Goal: Task Accomplishment & Management: Use online tool/utility

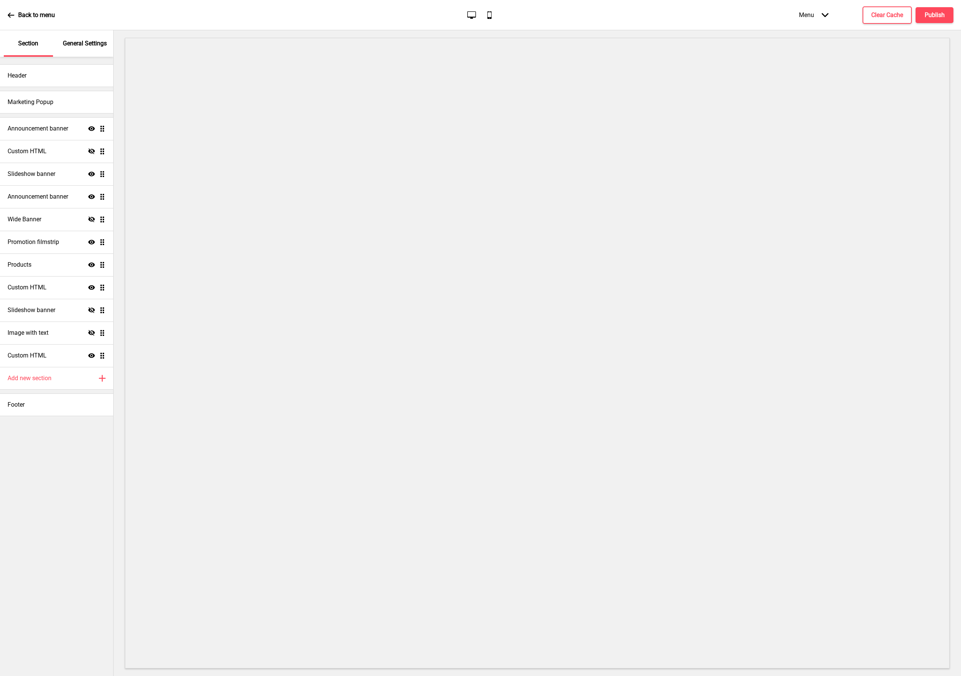
click at [487, 14] on icon "Mobile" at bounding box center [489, 15] width 10 height 10
click at [473, 15] on icon "Desktop" at bounding box center [471, 15] width 10 height 10
click at [65, 176] on div "Slideshow banner Show Drag" at bounding box center [56, 174] width 113 height 23
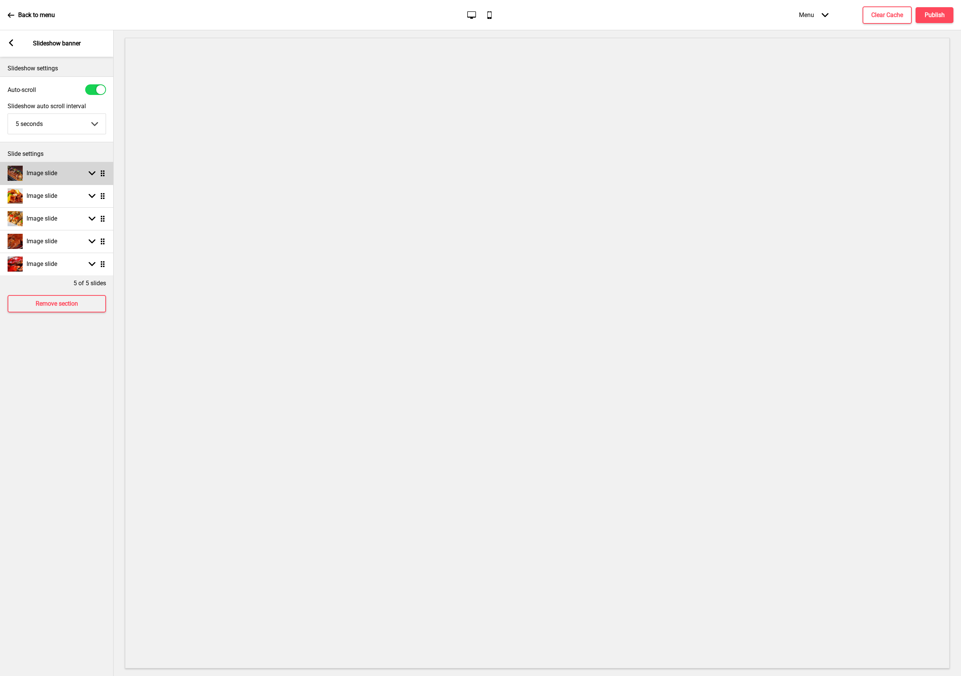
click at [93, 171] on rect at bounding box center [92, 173] width 7 height 7
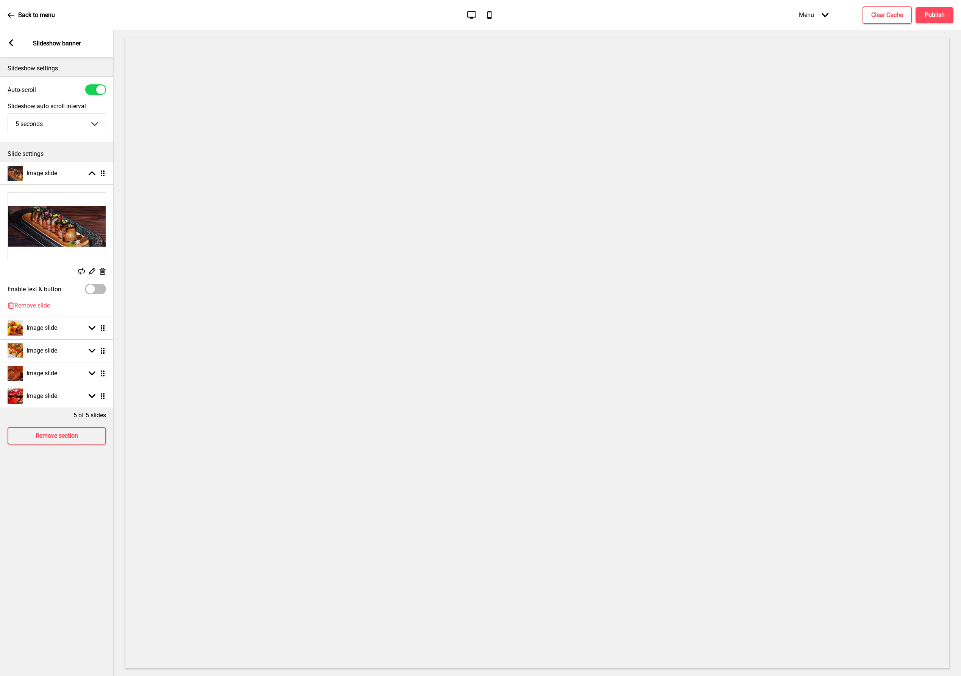
click at [90, 271] on icon at bounding box center [92, 271] width 6 height 6
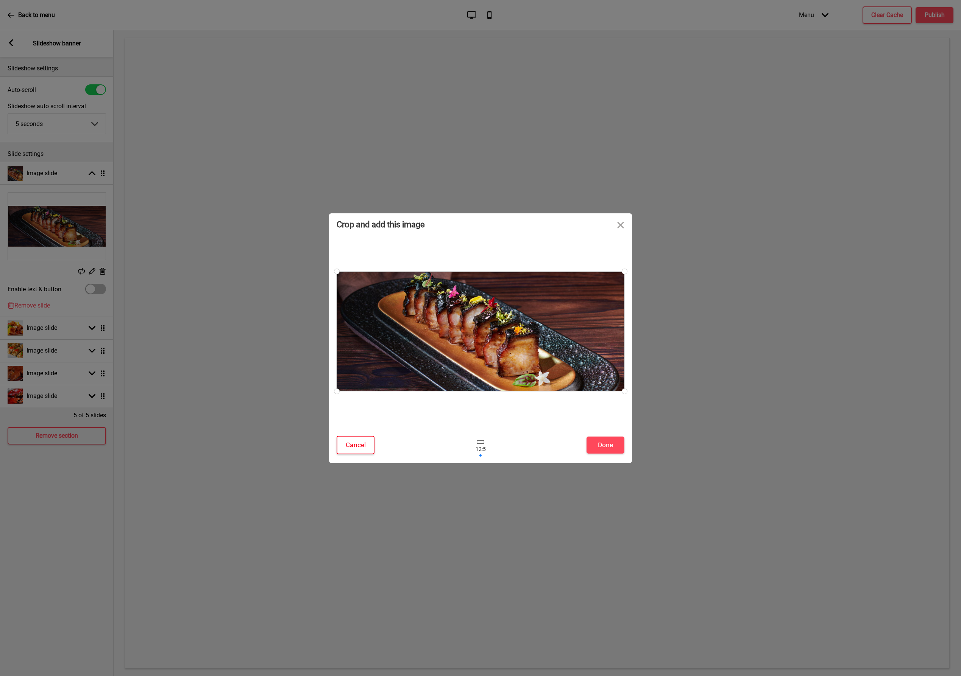
click at [368, 439] on button "Cancel" at bounding box center [355, 445] width 38 height 19
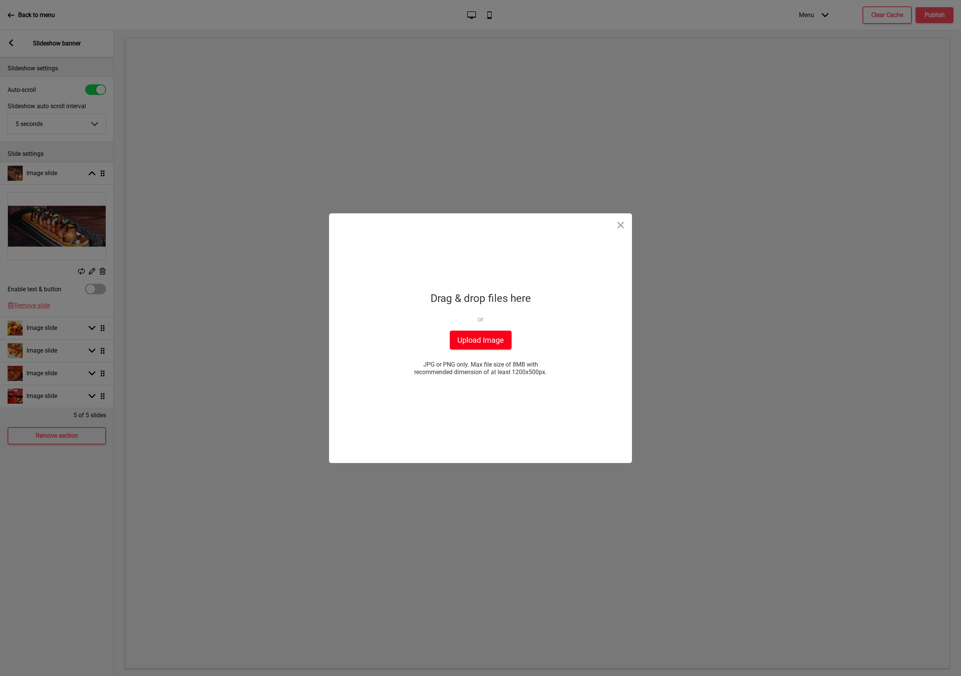
click at [483, 342] on button "Upload Image" at bounding box center [481, 340] width 62 height 19
click at [459, 355] on button "Please try again with another file" at bounding box center [480, 348] width 112 height 19
drag, startPoint x: 513, startPoint y: 372, endPoint x: 547, endPoint y: 374, distance: 34.1
click at [547, 374] on span "JPG or PNG only. Max file size of 8MB with recommended dimension of at least 12…" at bounding box center [480, 368] width 151 height 15
copy span "1200x500px"
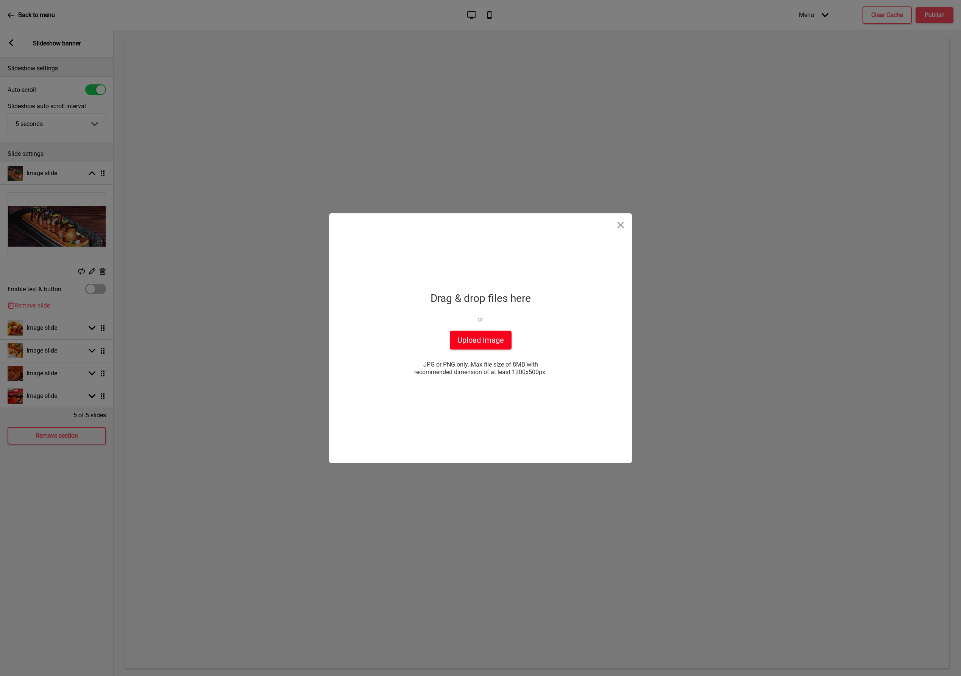
click at [480, 339] on button "Upload Image" at bounding box center [481, 340] width 62 height 19
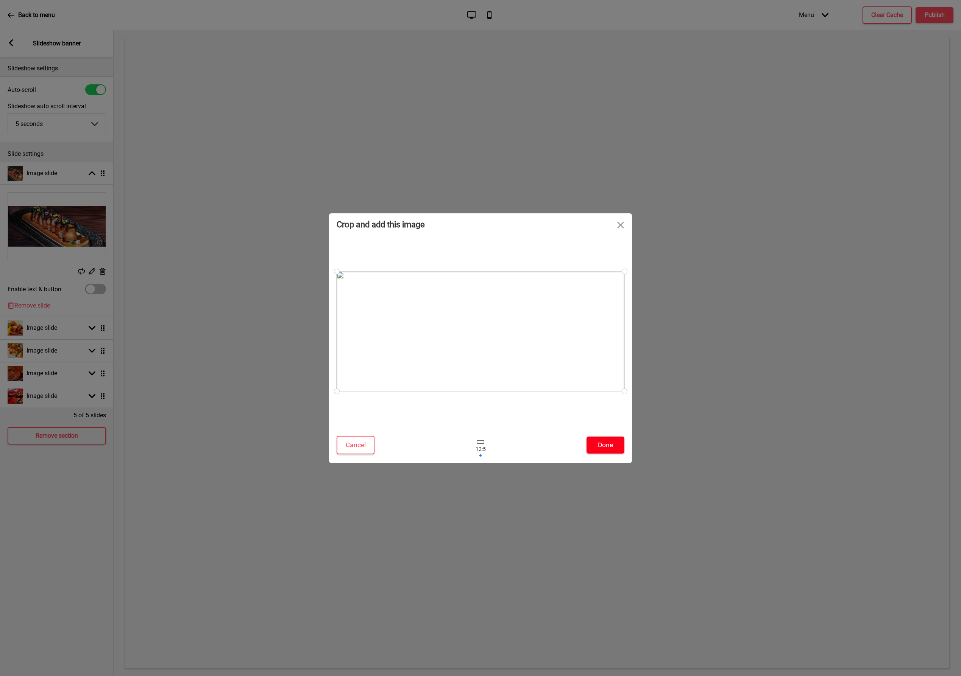
click at [612, 447] on button "Done" at bounding box center [605, 445] width 38 height 17
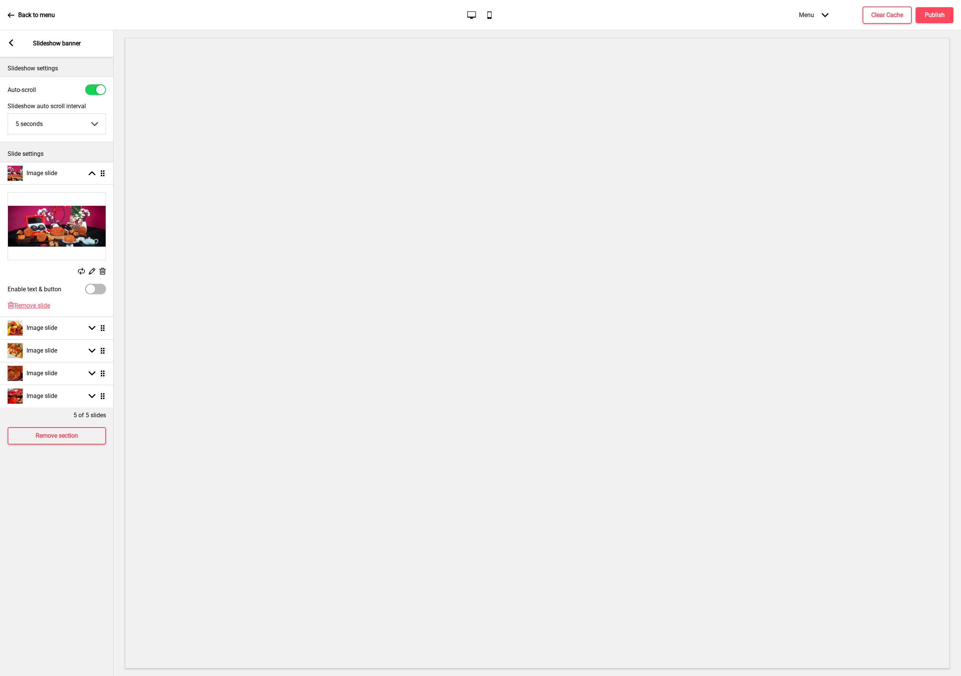
click at [11, 42] on rect at bounding box center [11, 42] width 7 height 7
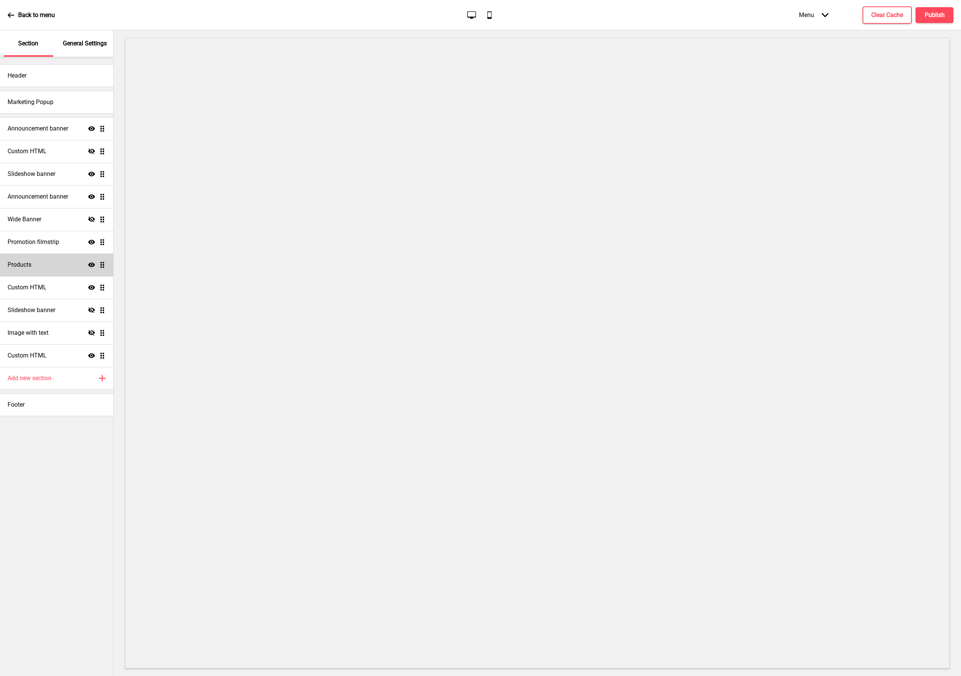
click at [58, 261] on div "Products Show Drag" at bounding box center [56, 265] width 113 height 23
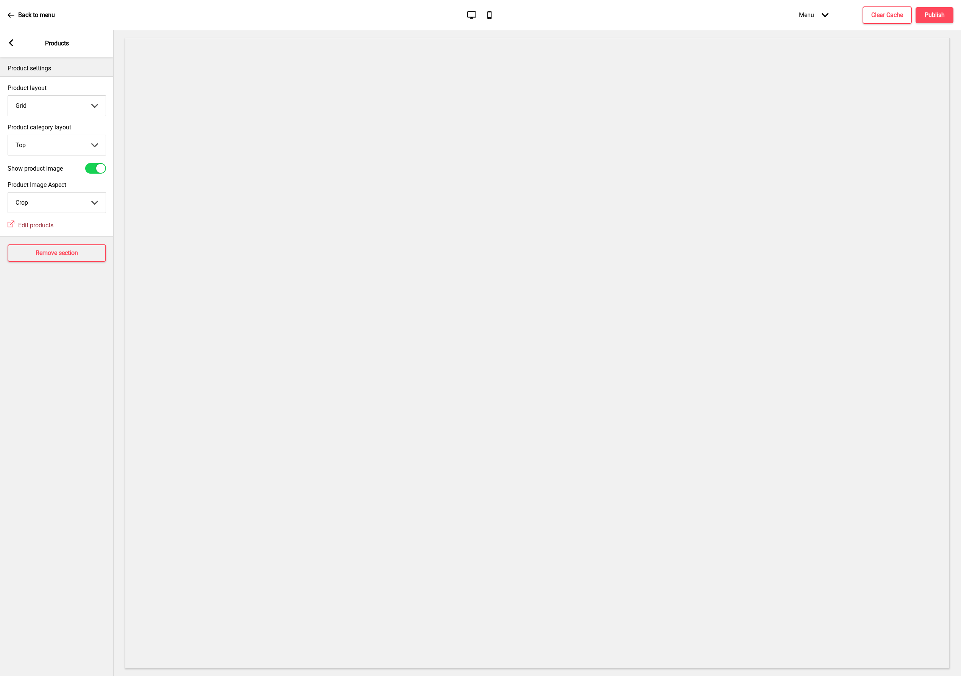
click at [31, 227] on span "Edit products" at bounding box center [35, 225] width 35 height 7
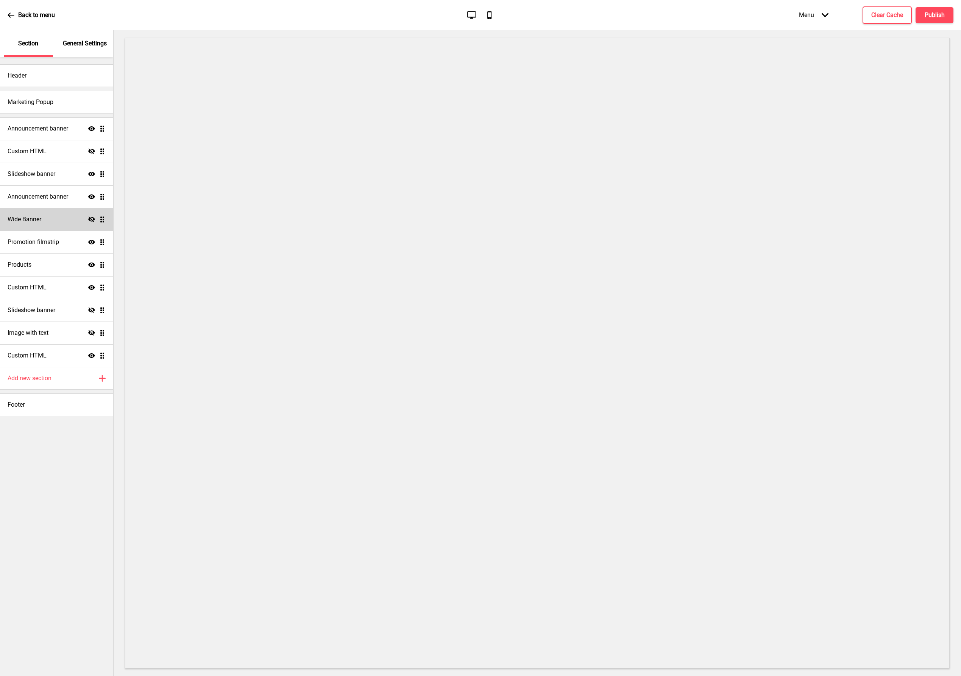
click at [43, 219] on div "Wide Banner Hide Drag" at bounding box center [56, 219] width 113 height 23
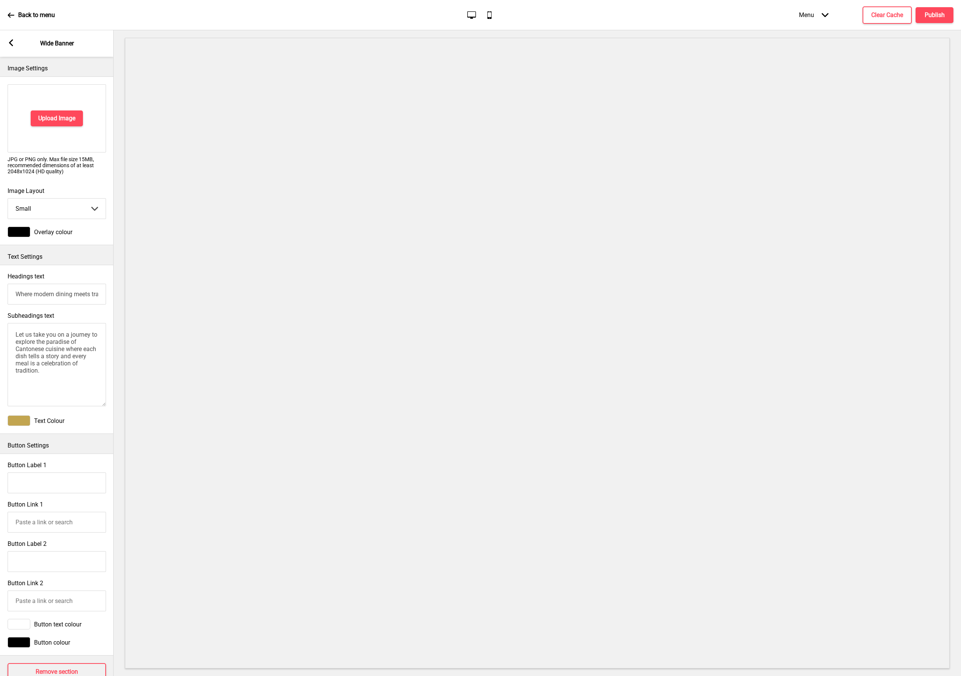
click at [11, 44] on icon at bounding box center [11, 42] width 4 height 7
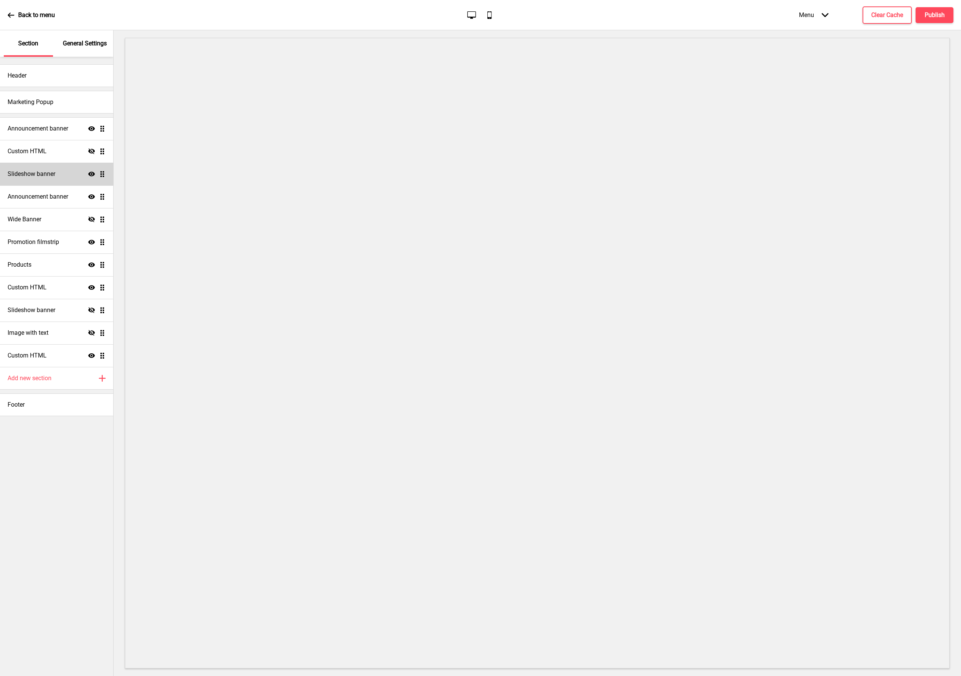
click at [65, 172] on div "Slideshow banner Show Drag" at bounding box center [56, 174] width 113 height 23
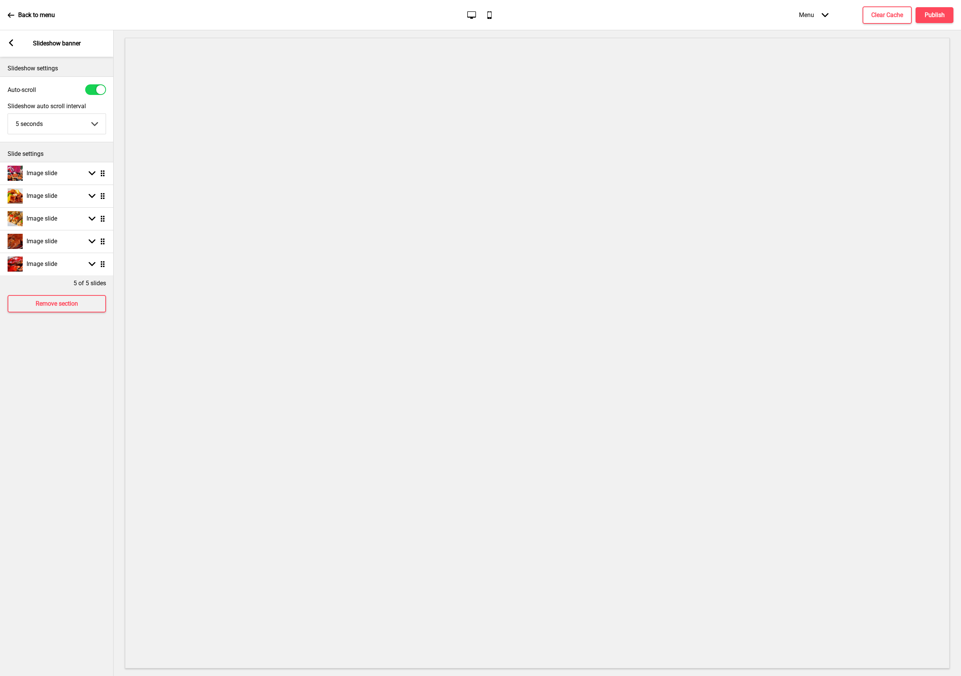
click at [12, 45] on icon at bounding box center [11, 42] width 4 height 7
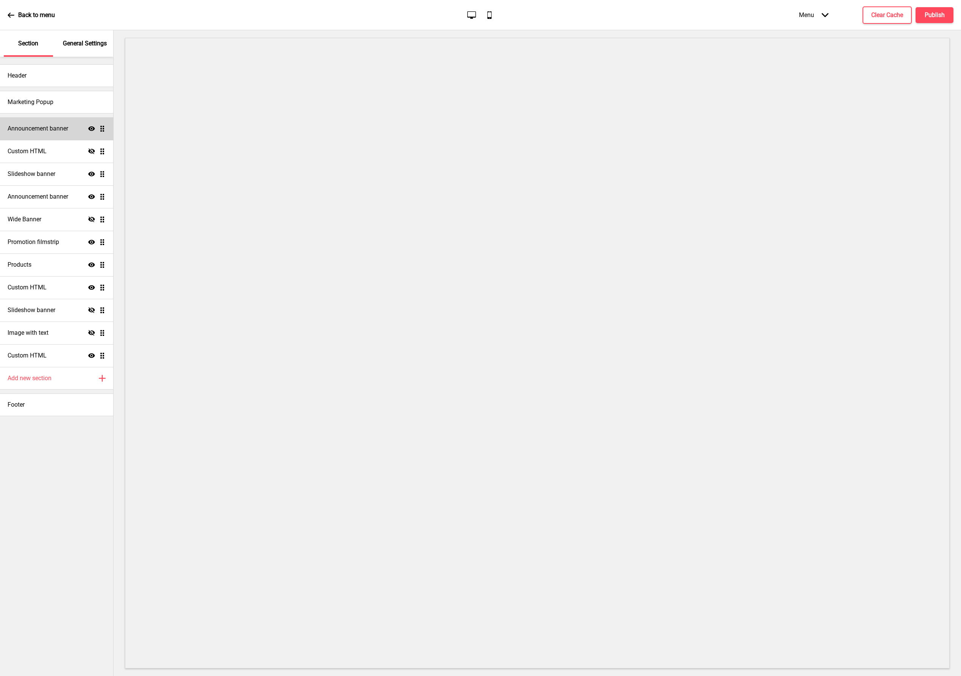
click at [54, 132] on h4 "Announcement banner" at bounding box center [38, 129] width 61 height 8
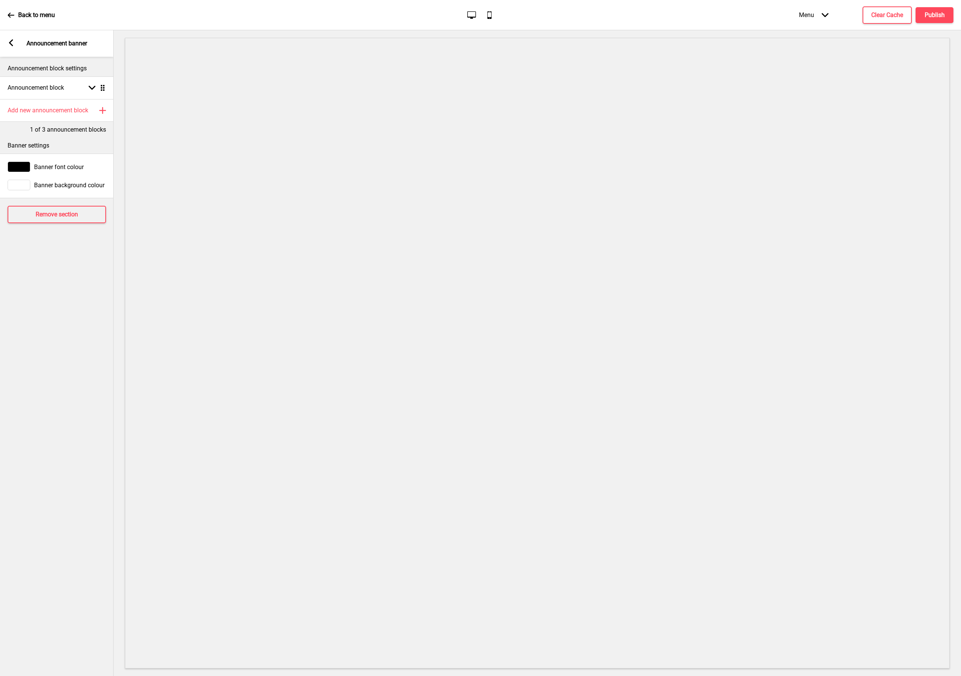
click at [9, 42] on icon at bounding box center [11, 42] width 4 height 7
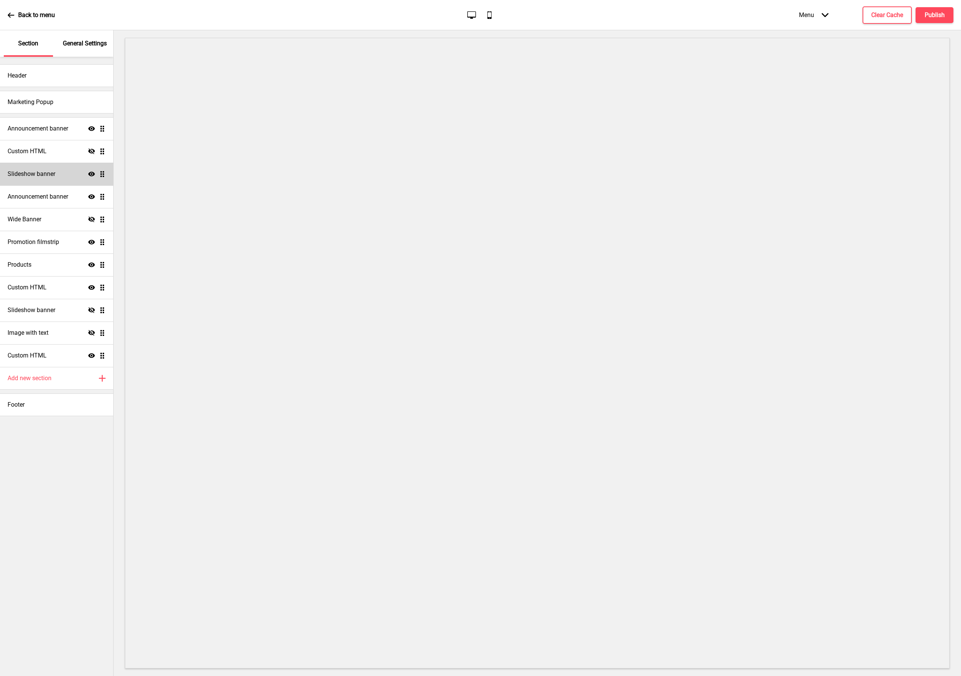
click at [54, 173] on h4 "Slideshow banner" at bounding box center [32, 174] width 48 height 8
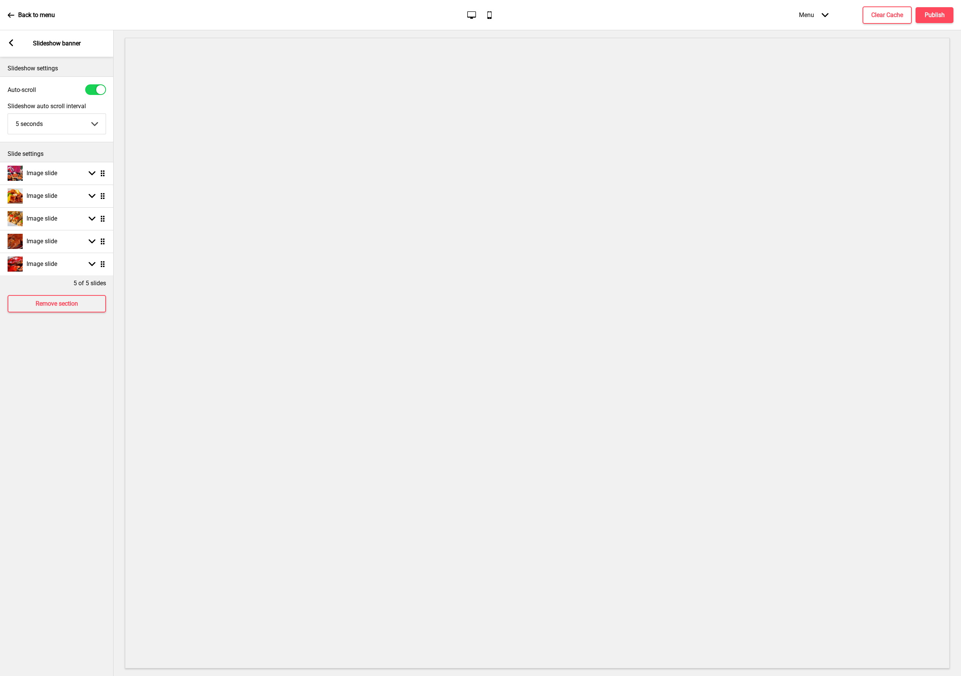
click at [12, 45] on rect at bounding box center [11, 42] width 7 height 7
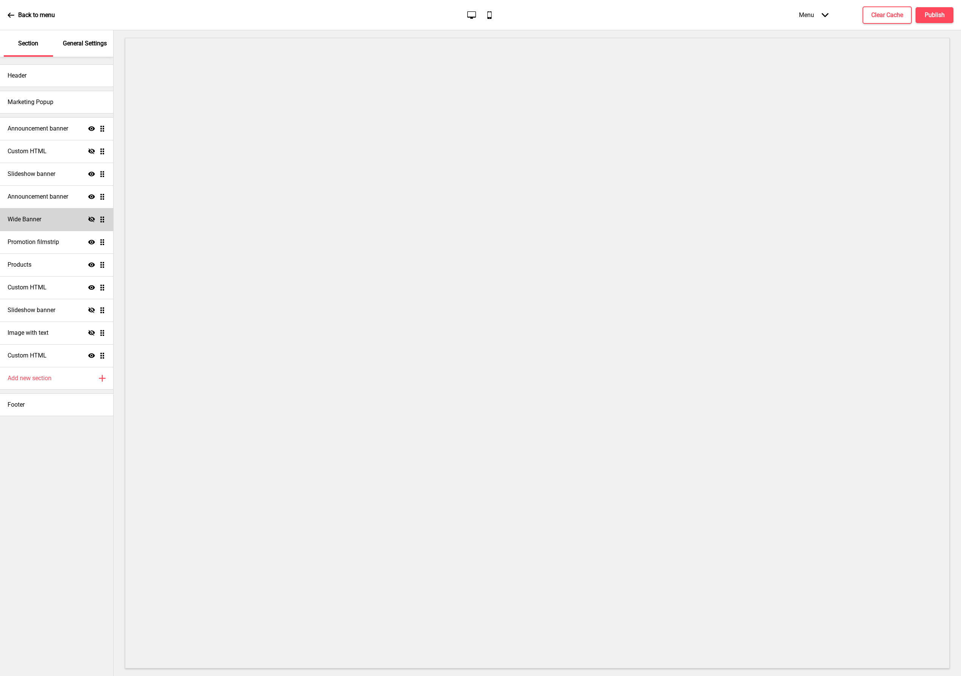
click at [59, 217] on div "Wide Banner Hide Drag" at bounding box center [56, 219] width 113 height 23
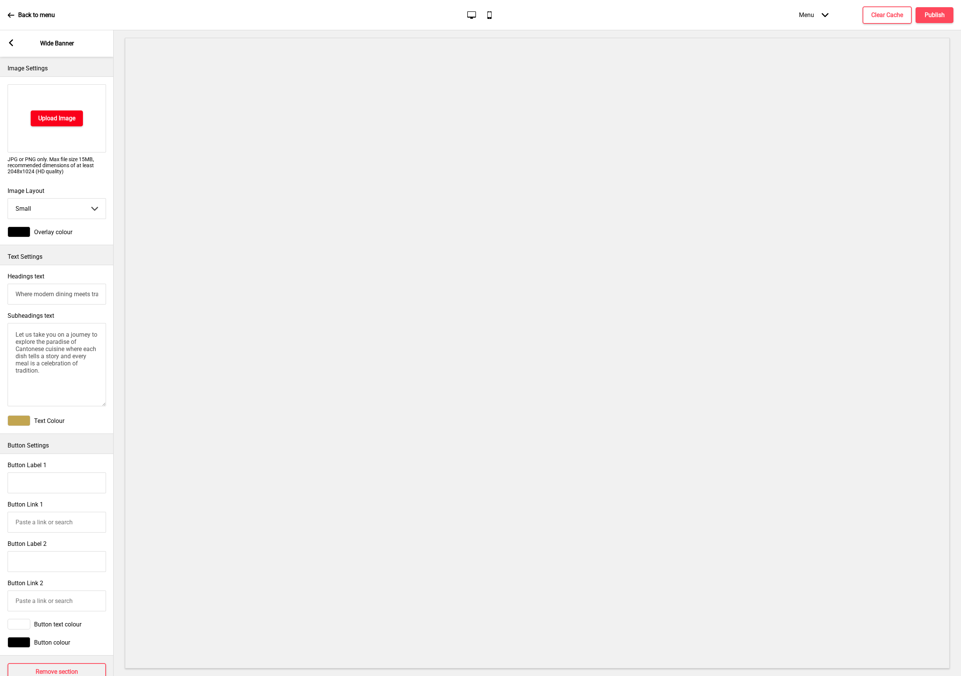
click at [72, 118] on h4 "Upload Image" at bounding box center [56, 118] width 37 height 8
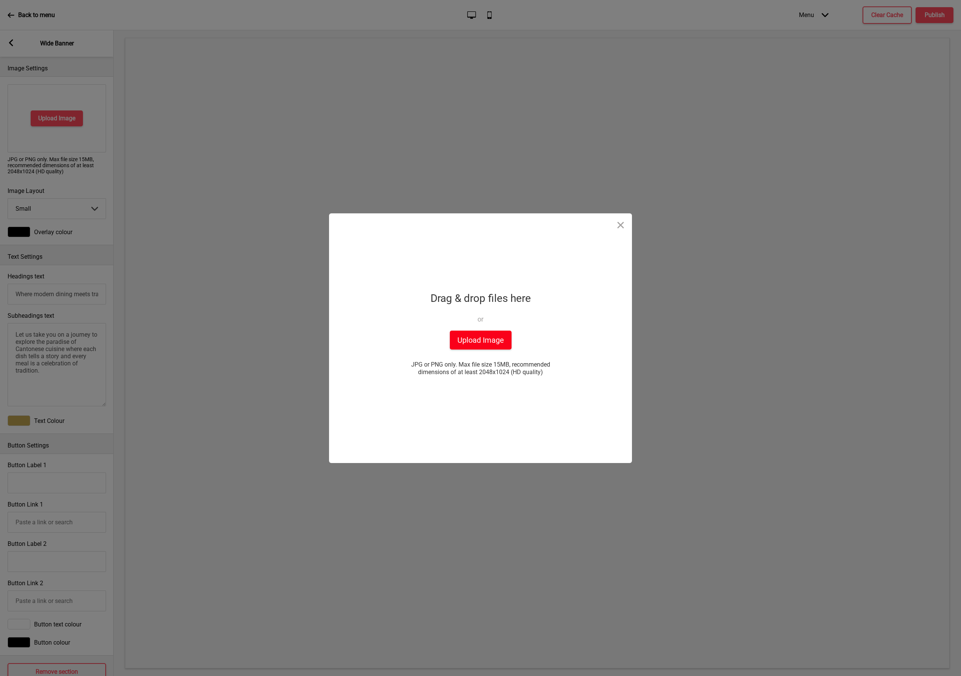
click at [495, 342] on button "Upload Image" at bounding box center [481, 340] width 62 height 19
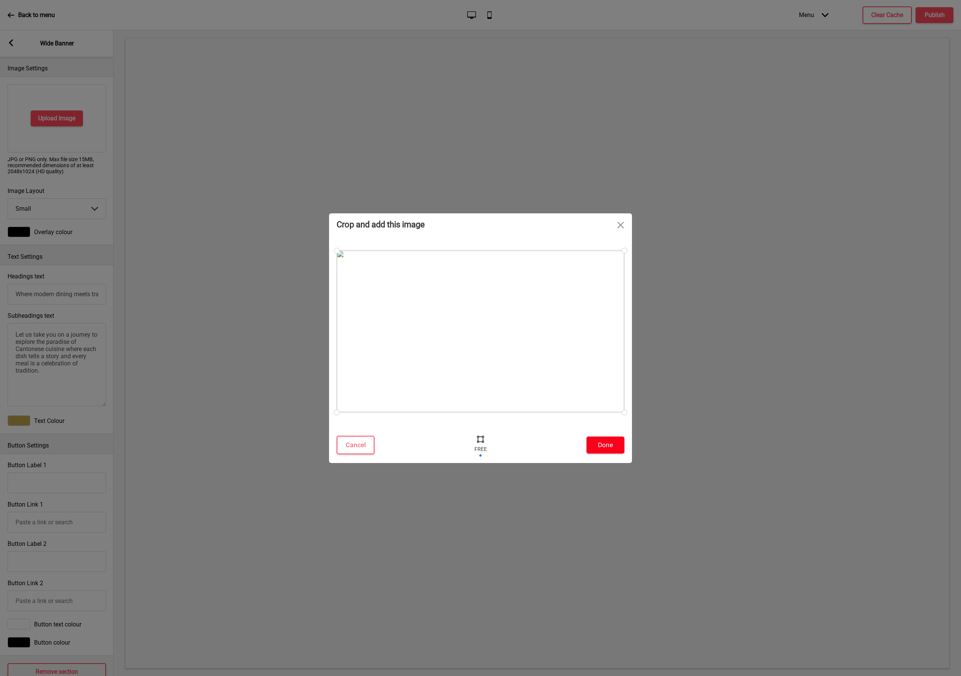
click at [620, 445] on button "Done" at bounding box center [605, 445] width 38 height 17
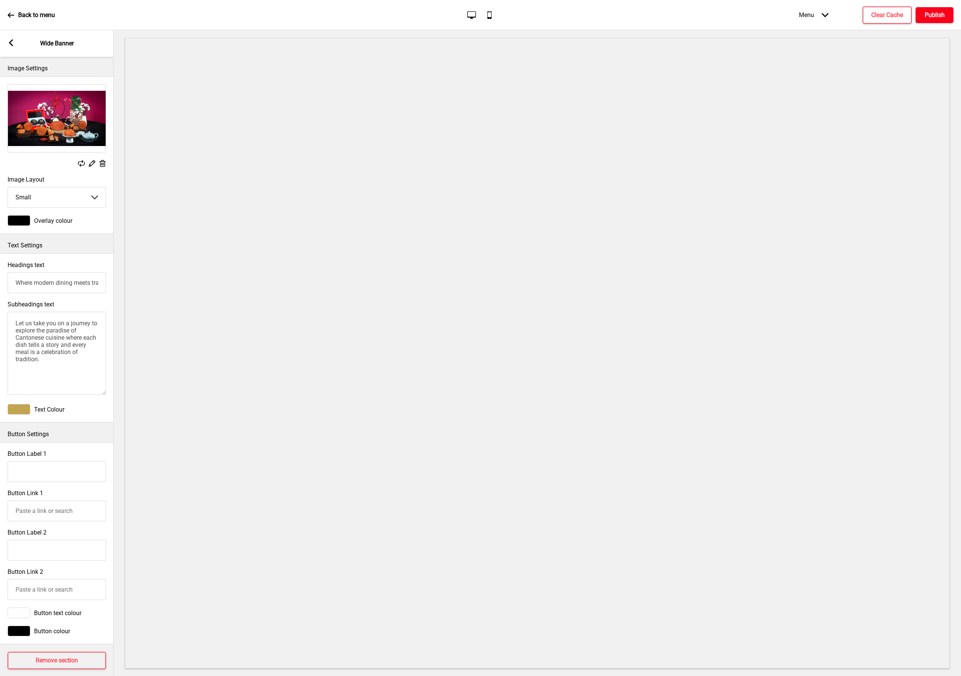
click at [939, 17] on h4 "Publish" at bounding box center [934, 15] width 20 height 8
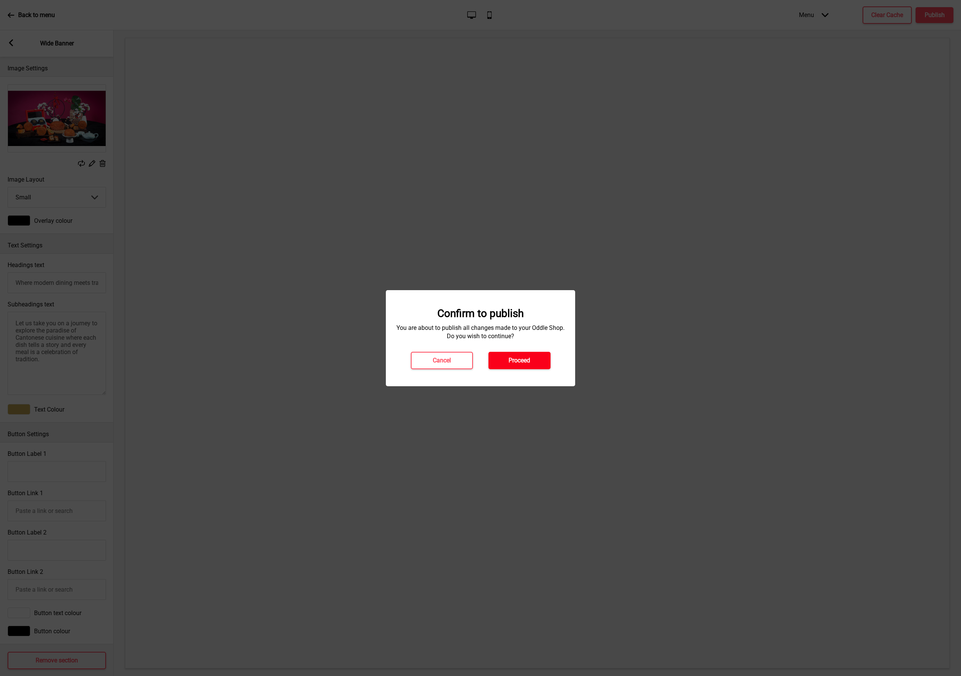
click at [539, 362] on button "Proceed" at bounding box center [519, 360] width 62 height 17
